Goal: Transaction & Acquisition: Purchase product/service

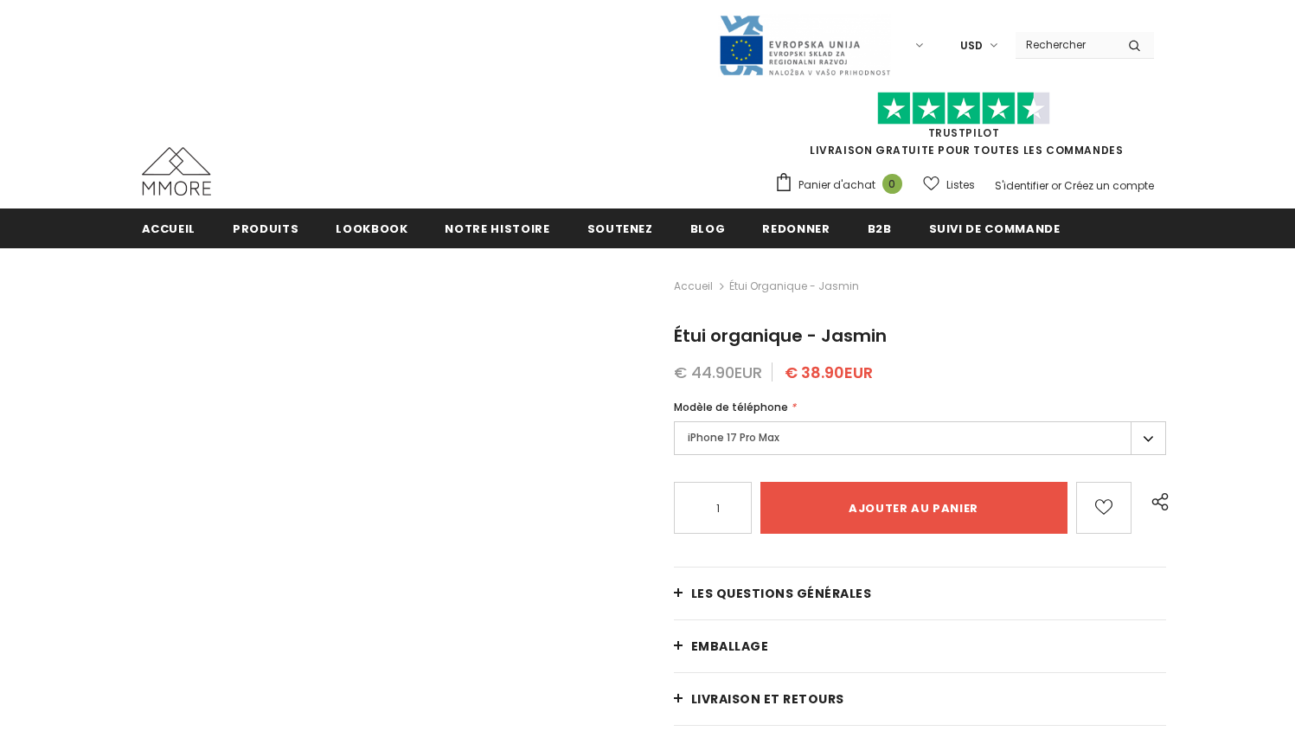
type input "Add to cart"
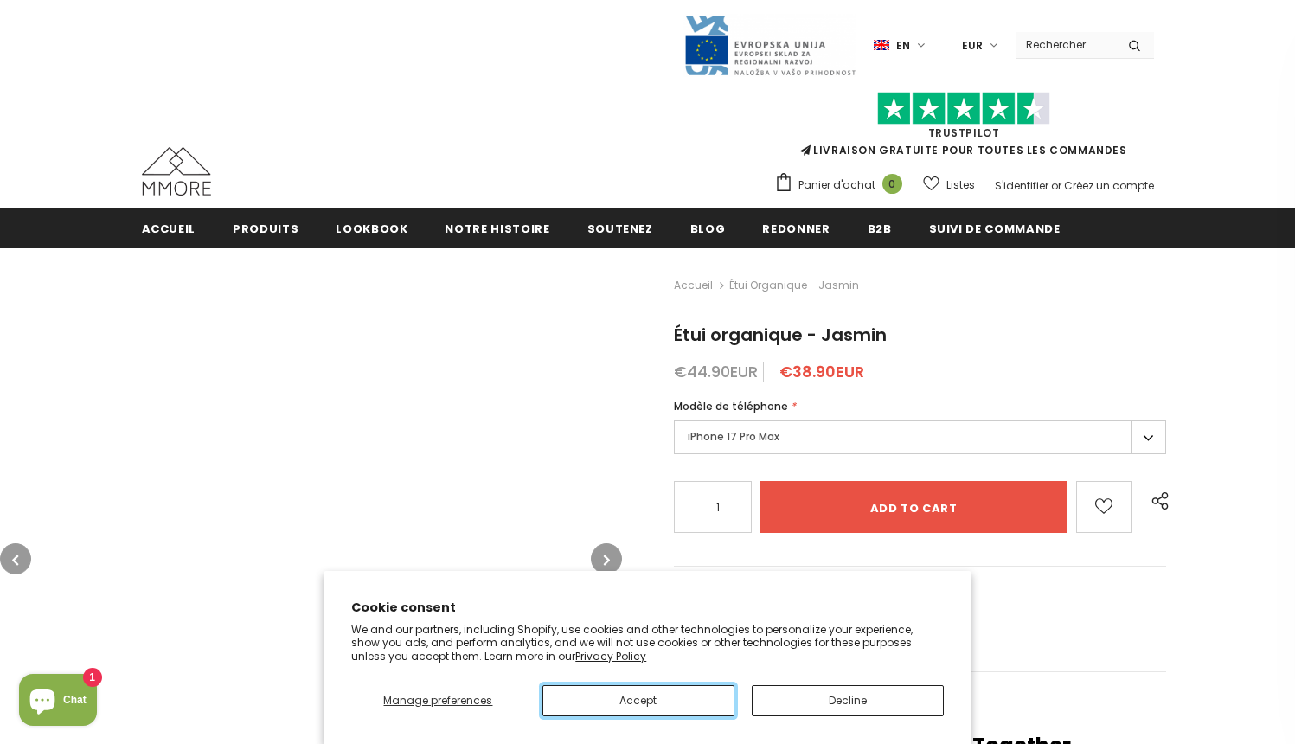
click at [638, 700] on button "Accept" at bounding box center [639, 700] width 192 height 31
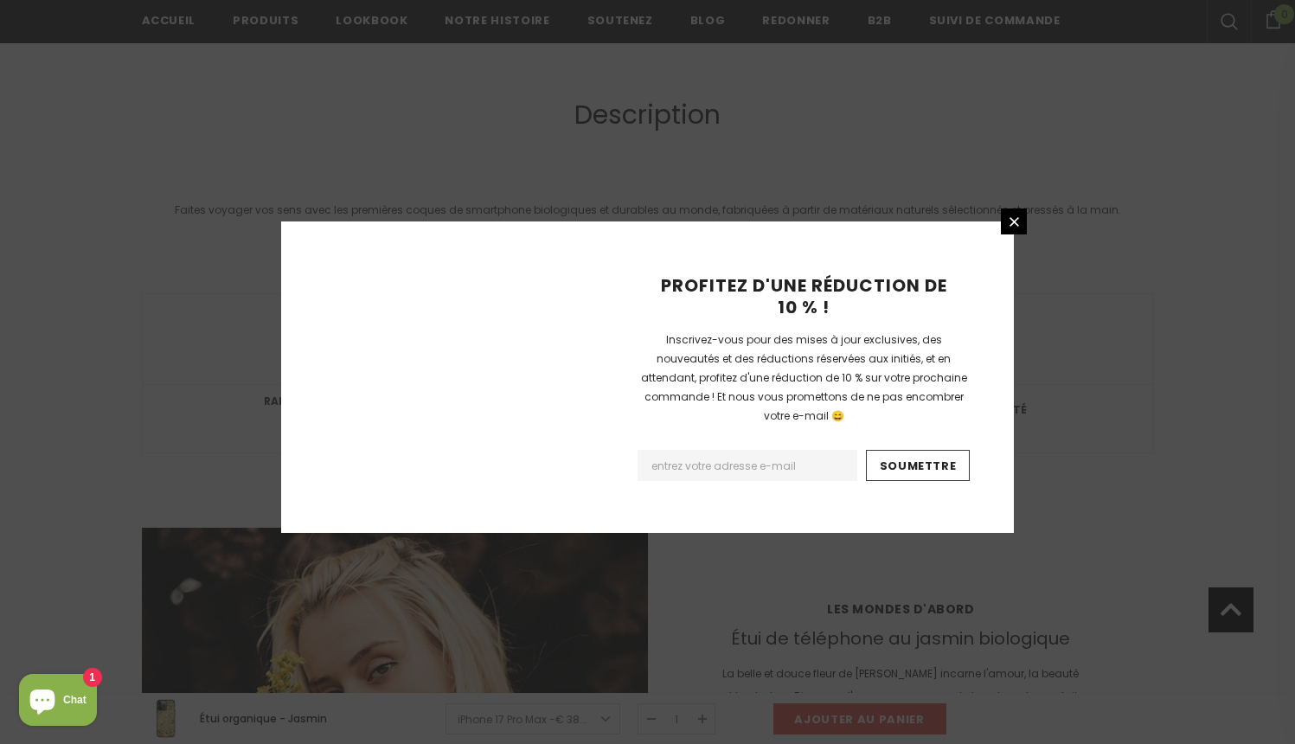
scroll to position [2232, 0]
